Goal: Information Seeking & Learning: Learn about a topic

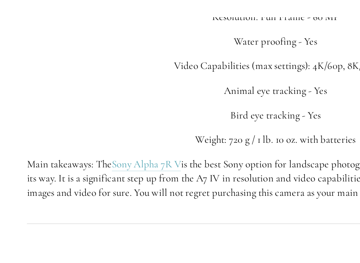
scroll to position [1921, 16]
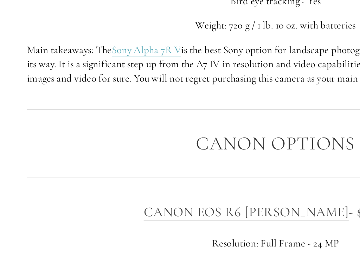
click at [90, 29] on link "Sony Alpha 7R V" at bounding box center [95, 33] width 45 height 9
